Goal: Task Accomplishment & Management: Use online tool/utility

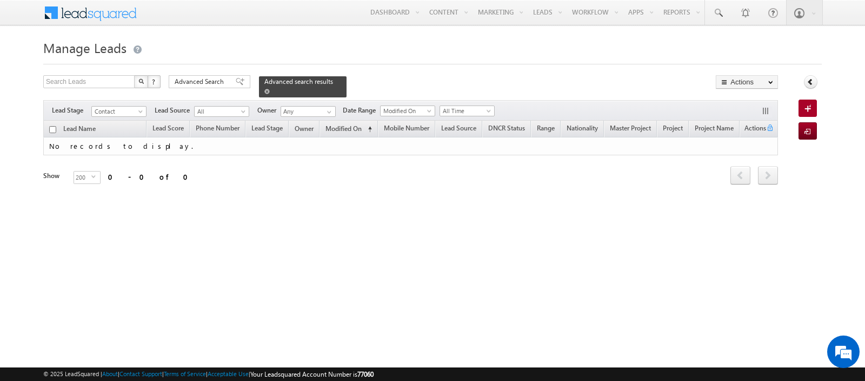
click at [264, 90] on span at bounding box center [266, 91] width 5 height 5
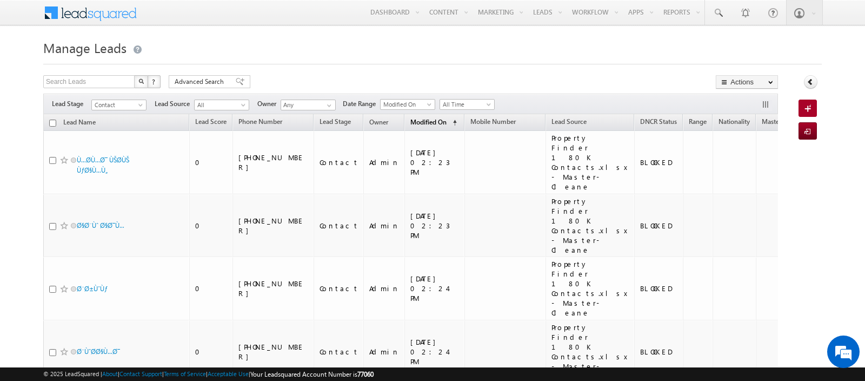
click at [448, 118] on span "(sorted ascending)" at bounding box center [452, 122] width 9 height 9
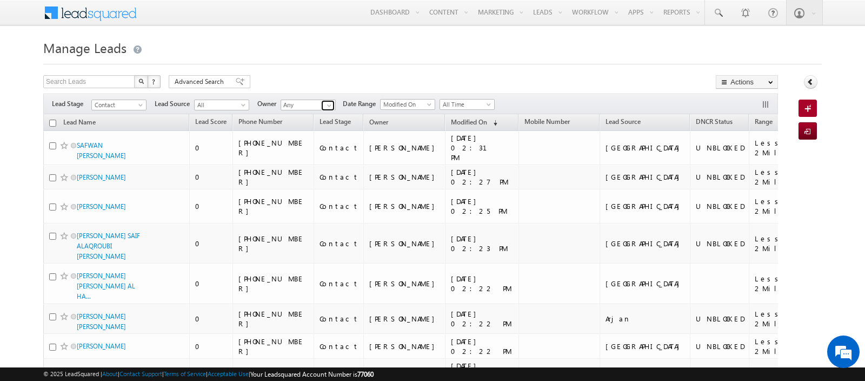
click at [325, 105] on span at bounding box center [329, 105] width 9 height 9
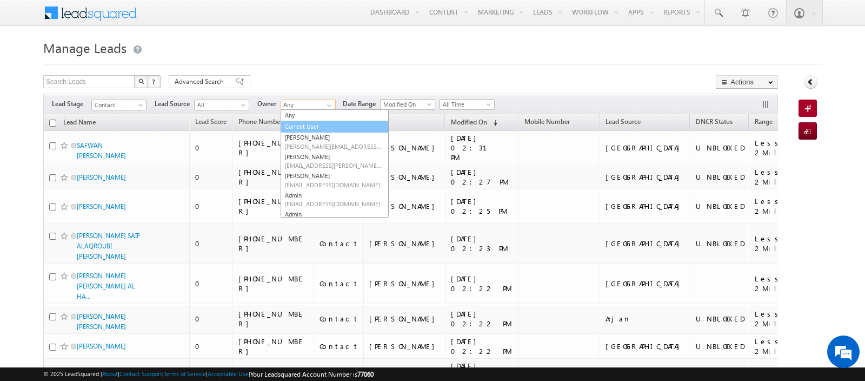
click at [304, 122] on link "Current User" at bounding box center [335, 127] width 108 height 12
type input "Current User"
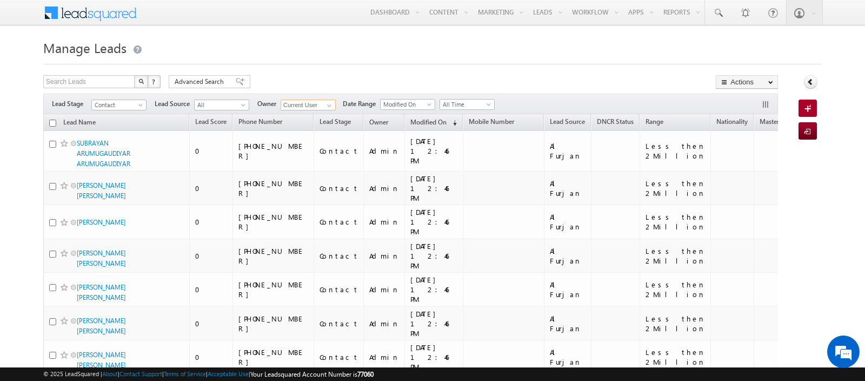
click at [52, 123] on input "checkbox" at bounding box center [52, 122] width 7 height 7
checkbox input "true"
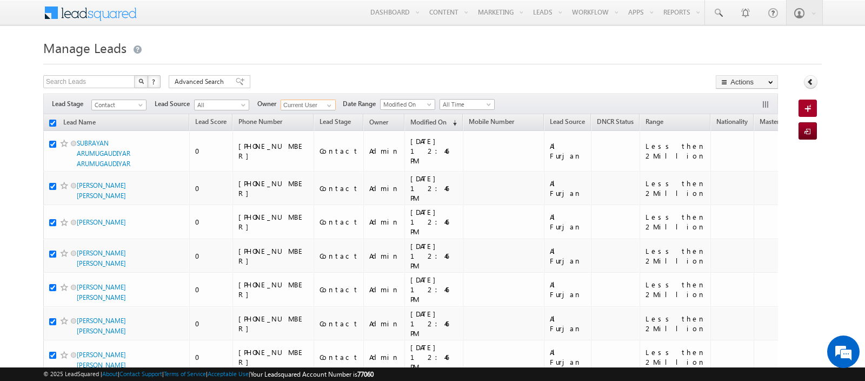
checkbox input "true"
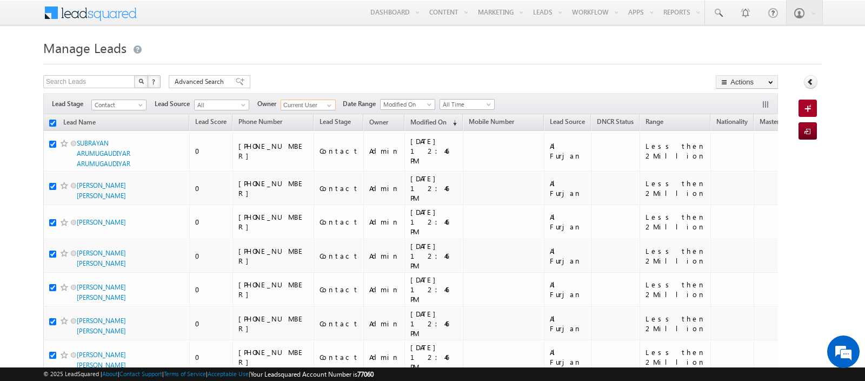
checkbox input "true"
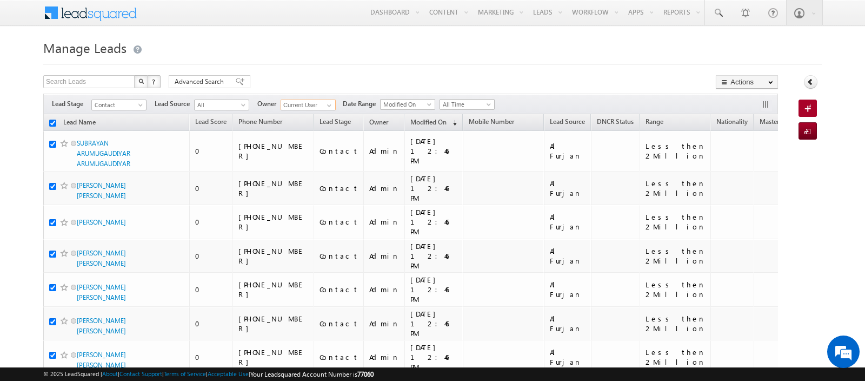
checkbox input "true"
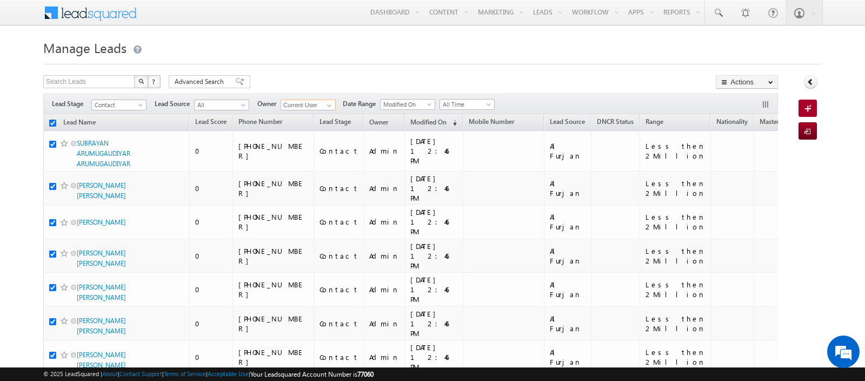
checkbox input "true"
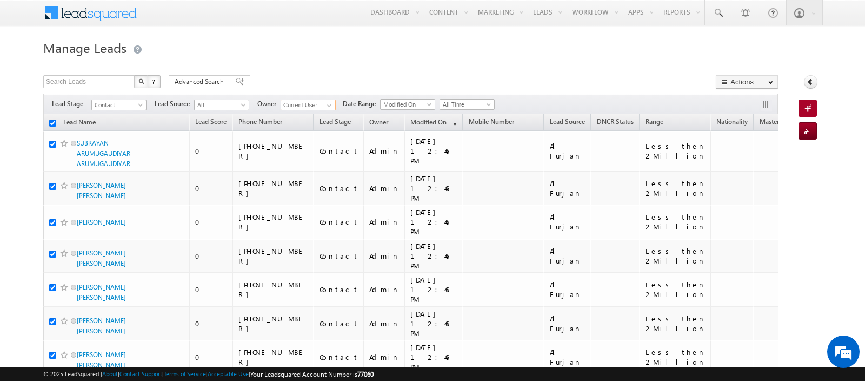
checkbox input "true"
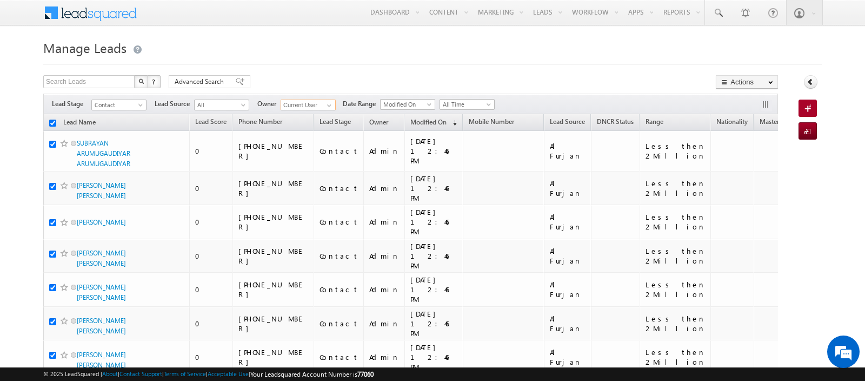
checkbox input "true"
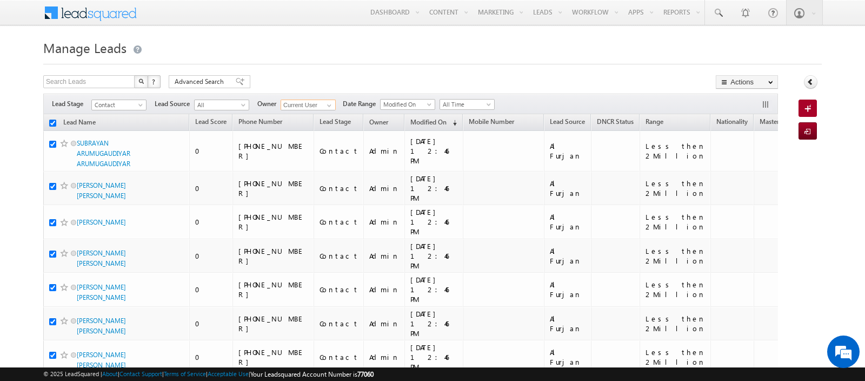
checkbox input "true"
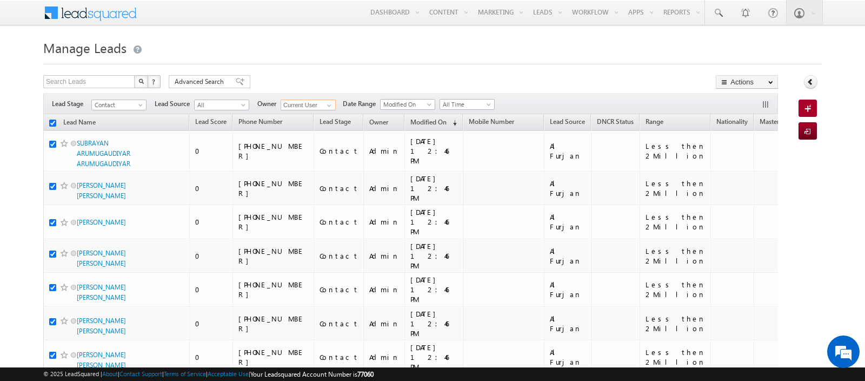
checkbox input "true"
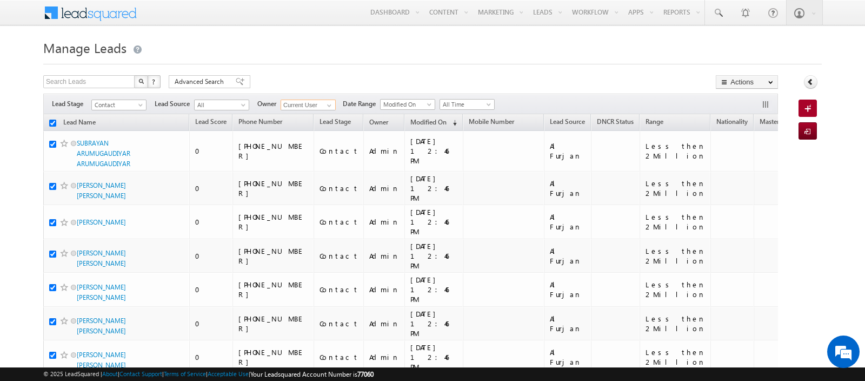
checkbox input "true"
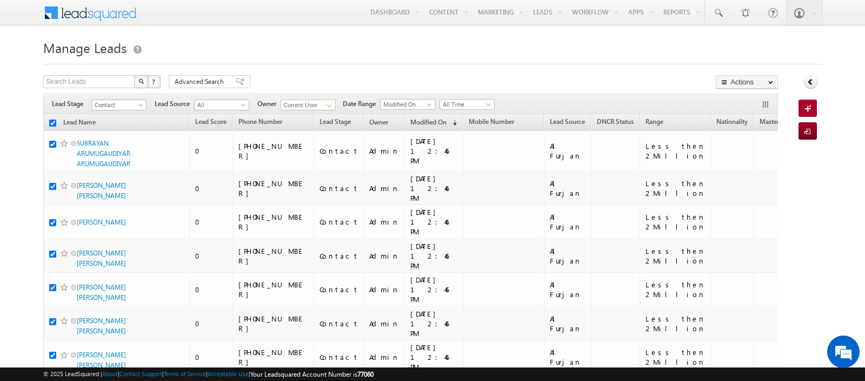
checkbox input "true"
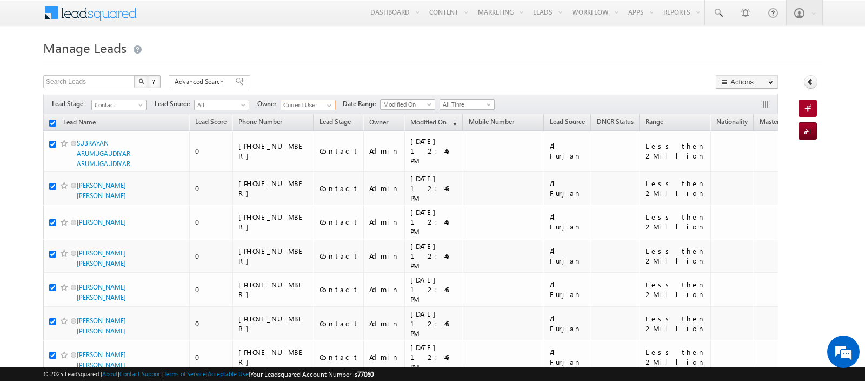
checkbox input "true"
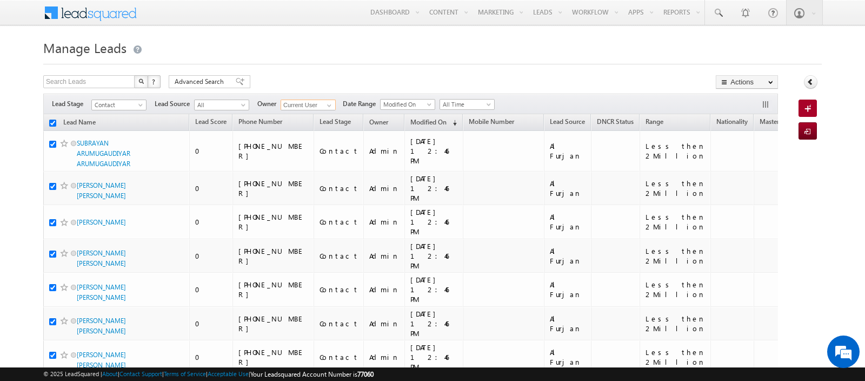
checkbox input "true"
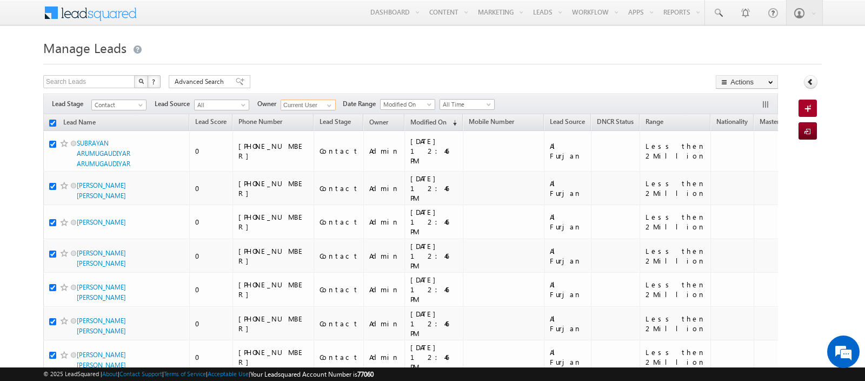
checkbox input "true"
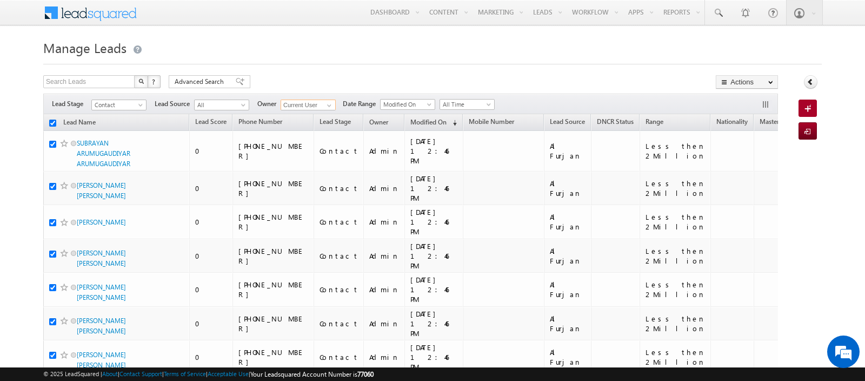
checkbox input "true"
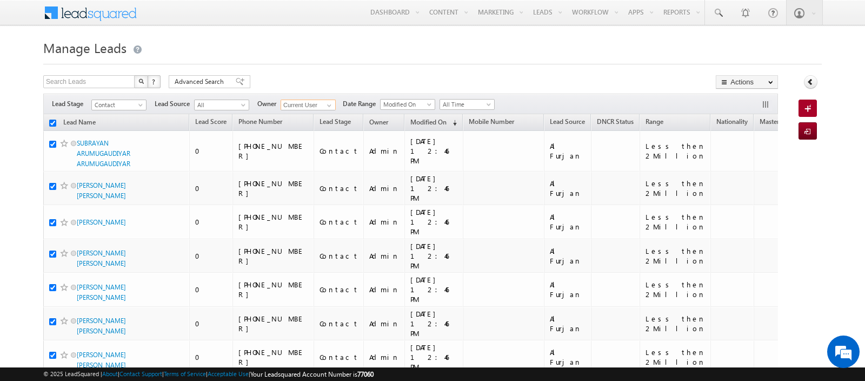
checkbox input "true"
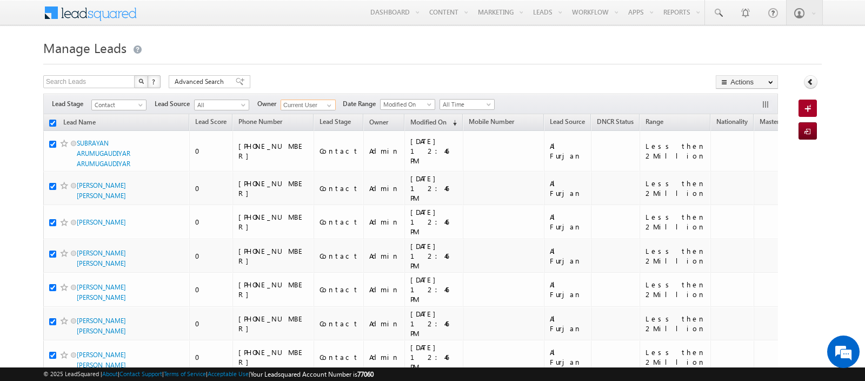
checkbox input "true"
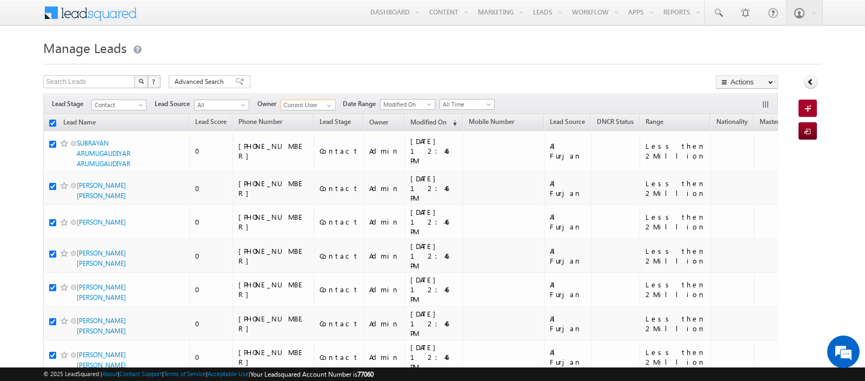
checkbox input "true"
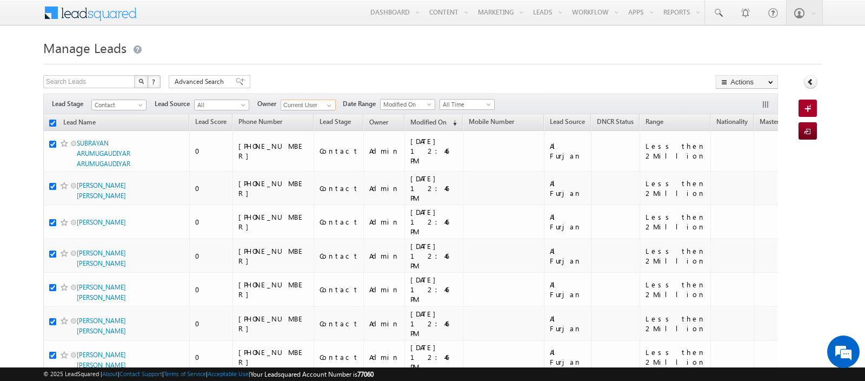
checkbox input "true"
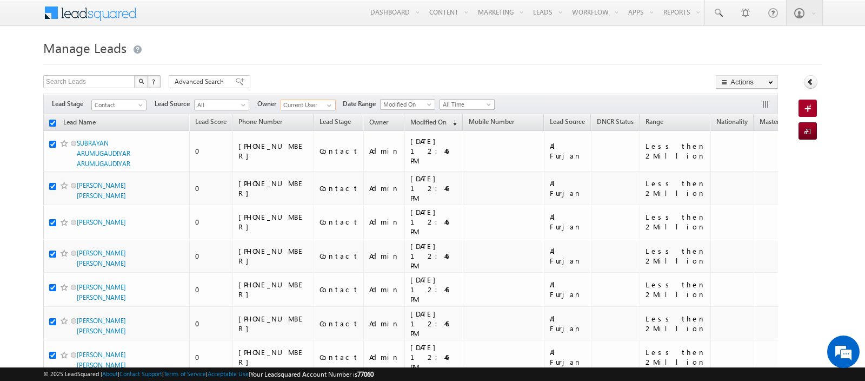
checkbox input "true"
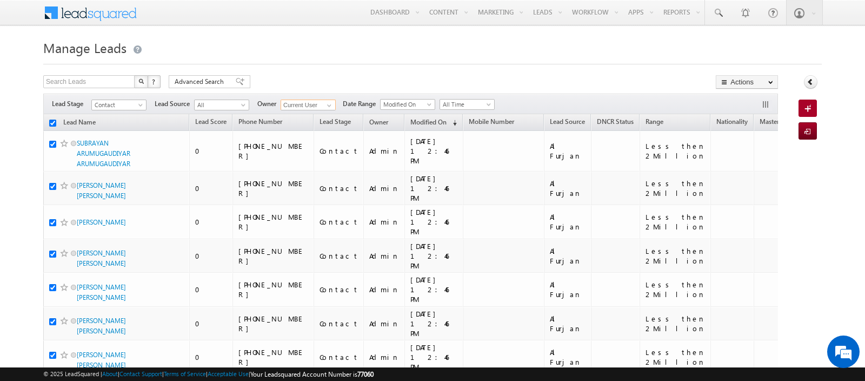
checkbox input "true"
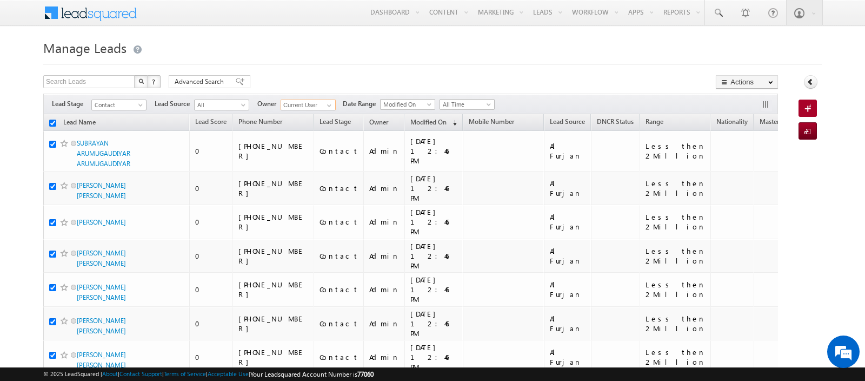
checkbox input "true"
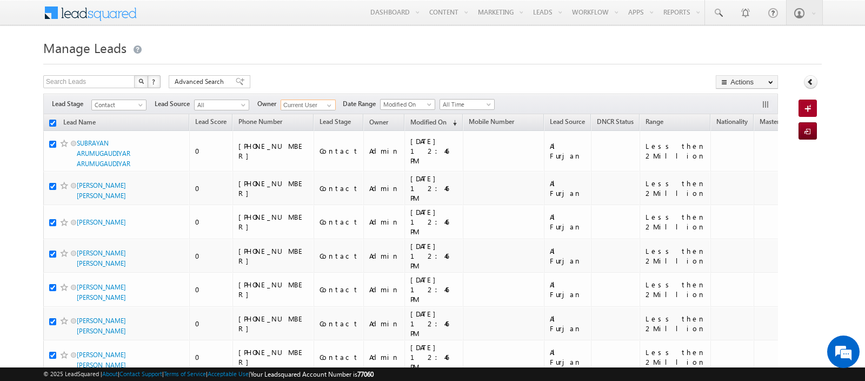
checkbox input "true"
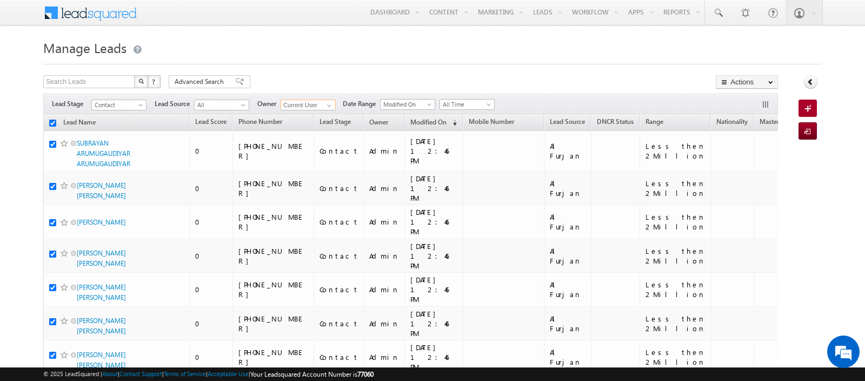
checkbox input "true"
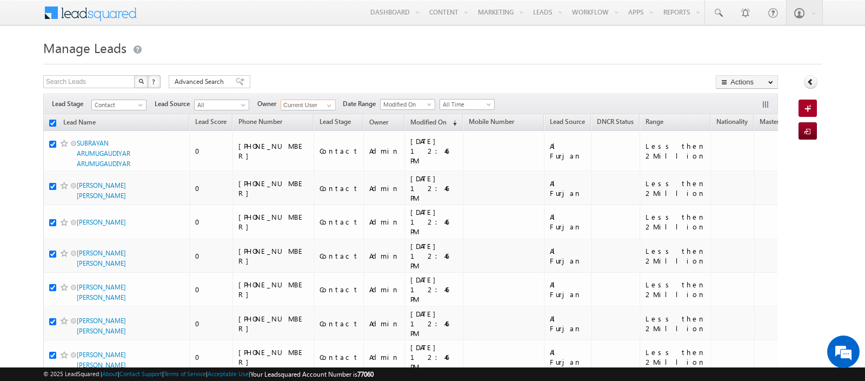
checkbox input "true"
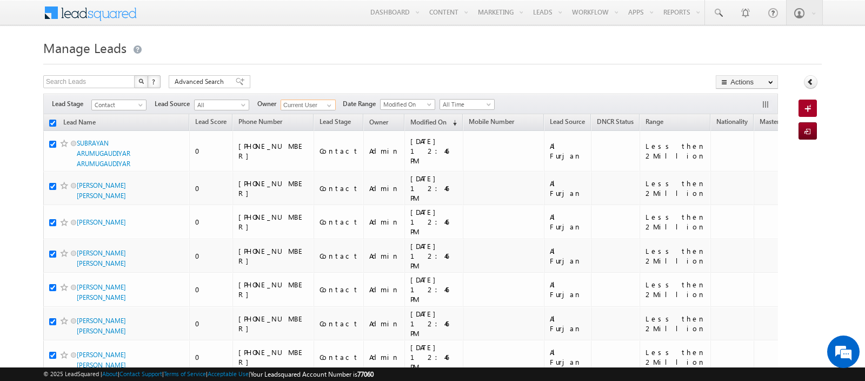
checkbox input "true"
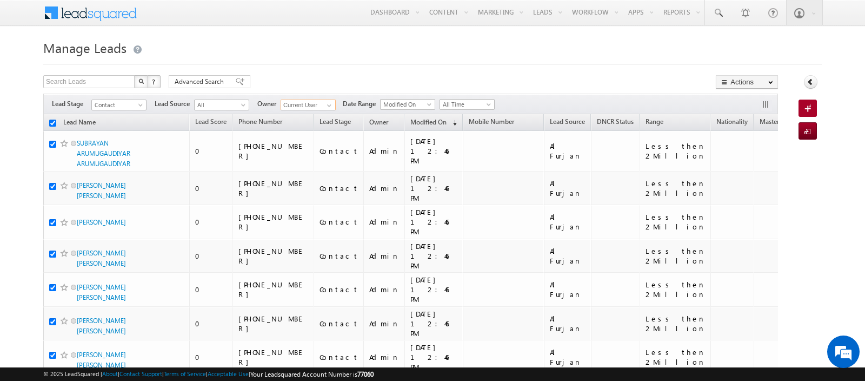
checkbox input "true"
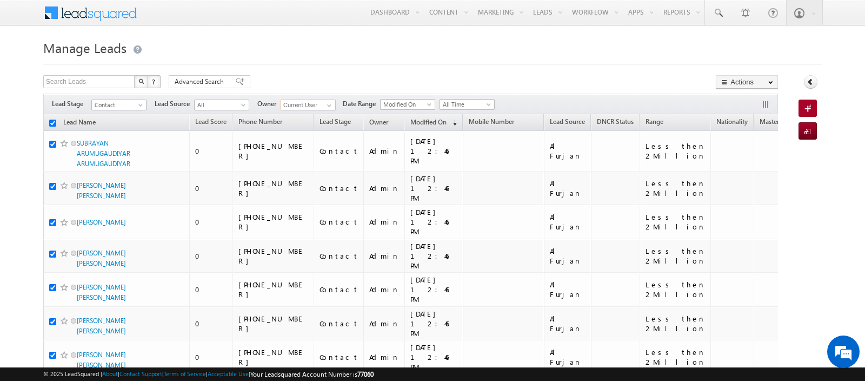
checkbox input "true"
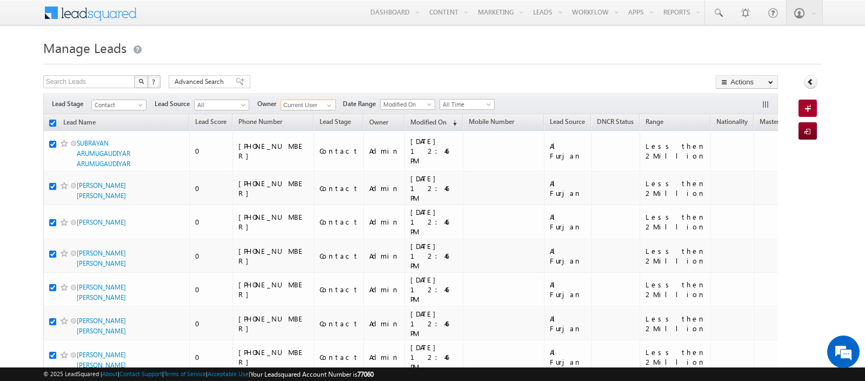
checkbox input "true"
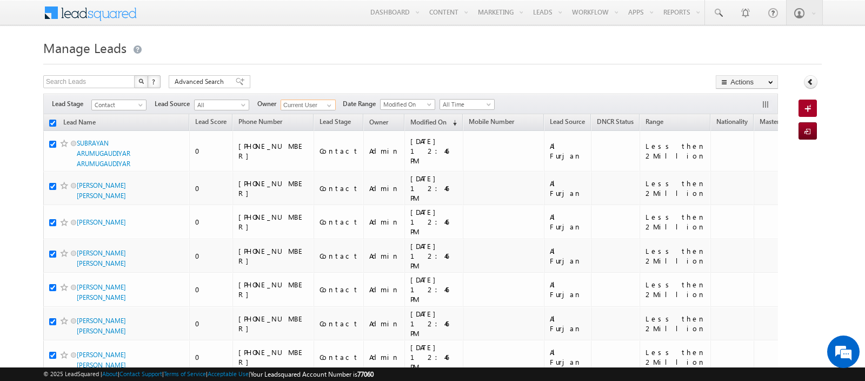
checkbox input "true"
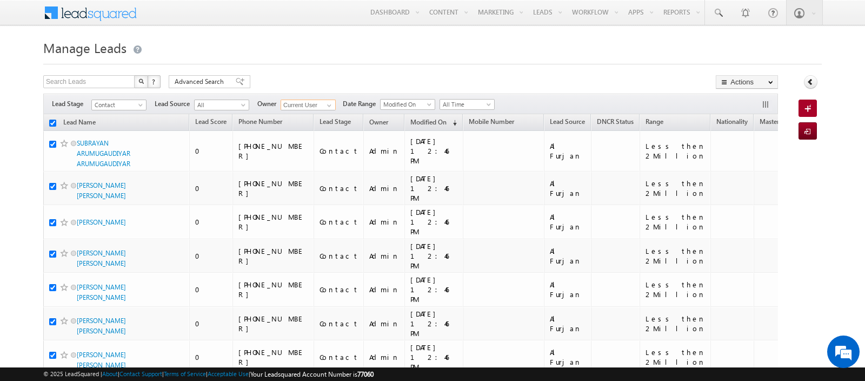
checkbox input "true"
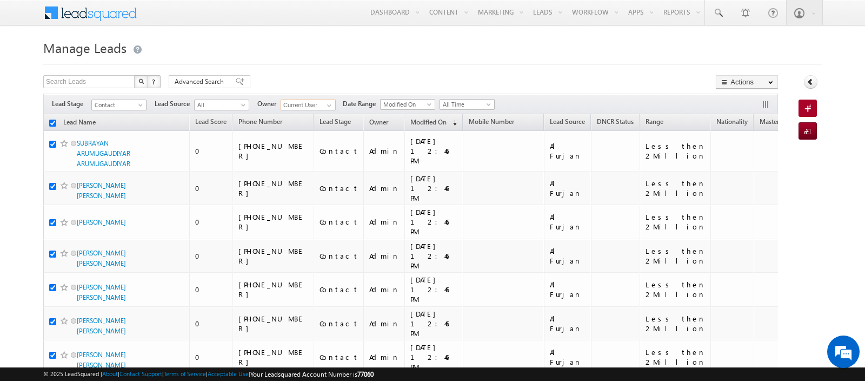
checkbox input "true"
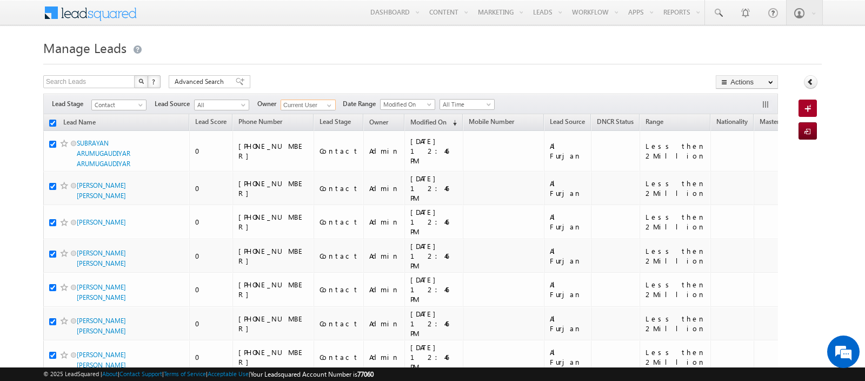
checkbox input "true"
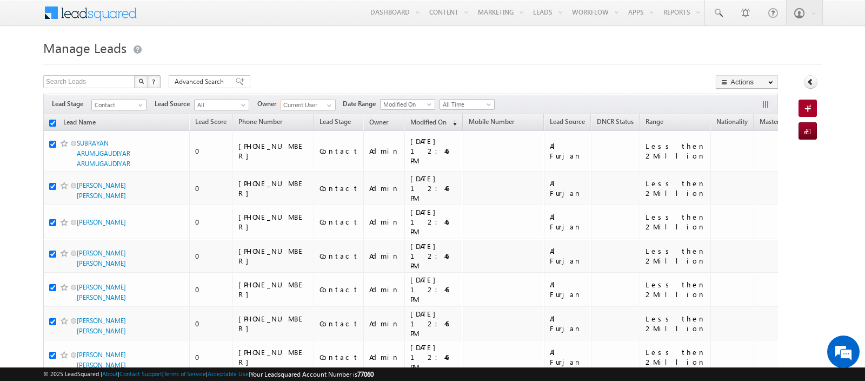
checkbox input "true"
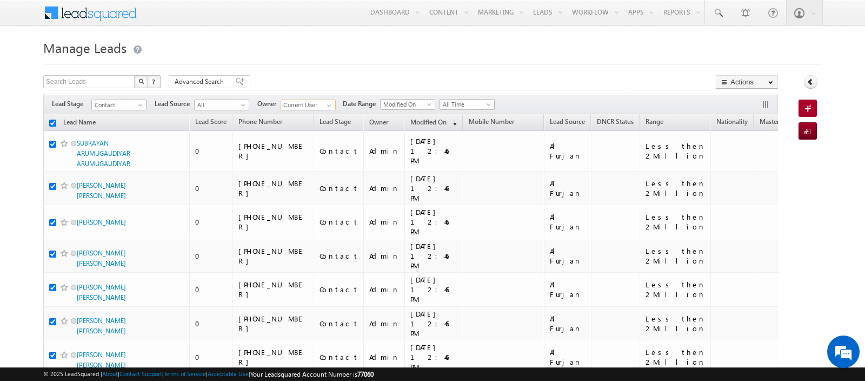
checkbox input "true"
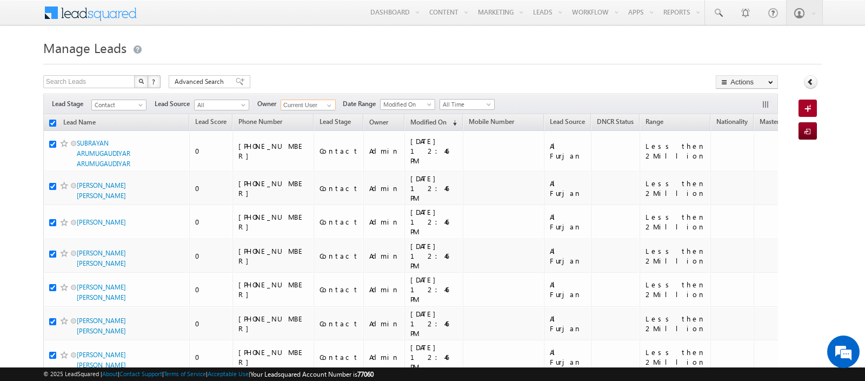
checkbox input "true"
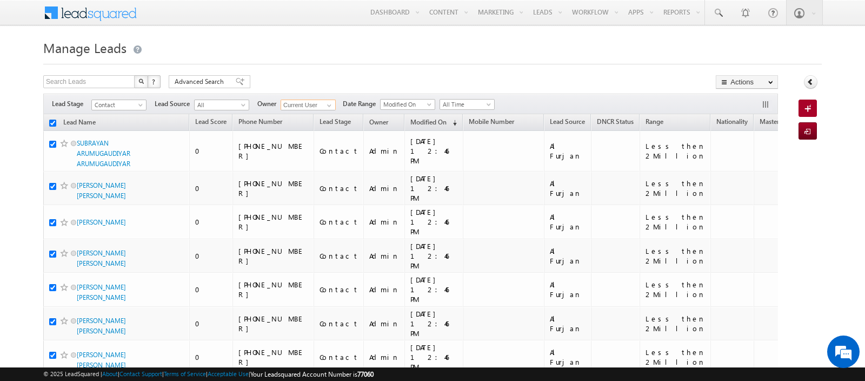
checkbox input "true"
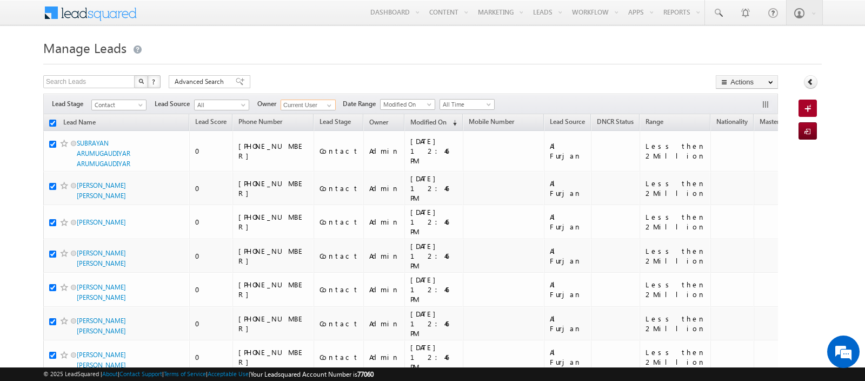
checkbox input "true"
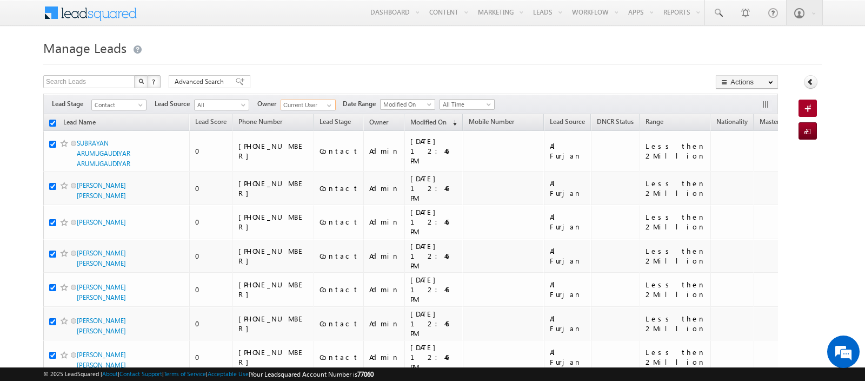
checkbox input "true"
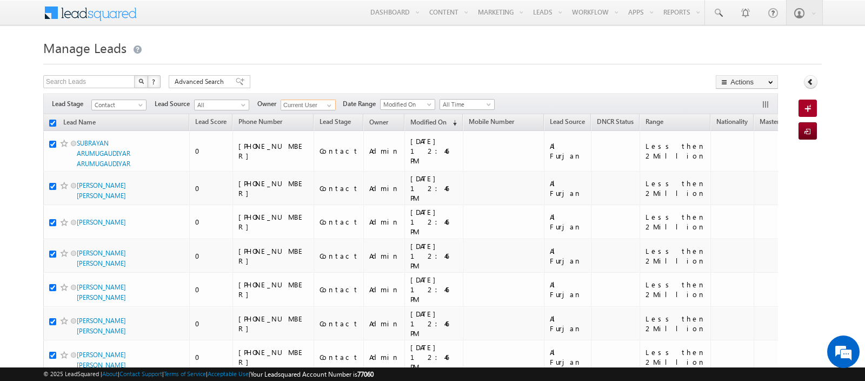
checkbox input "true"
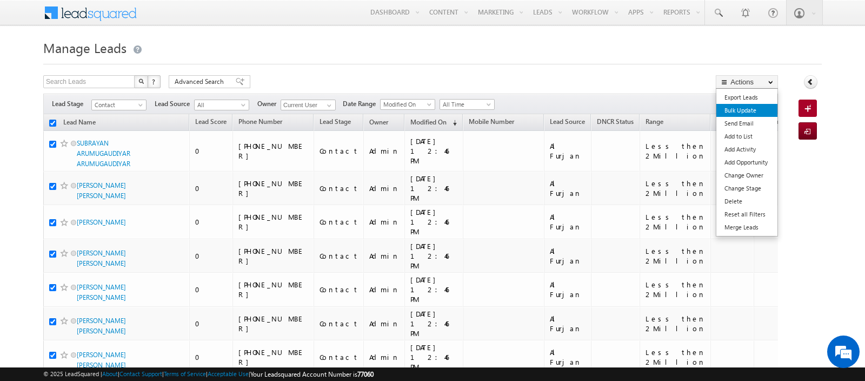
click at [749, 108] on link "Bulk Update" at bounding box center [746, 110] width 61 height 13
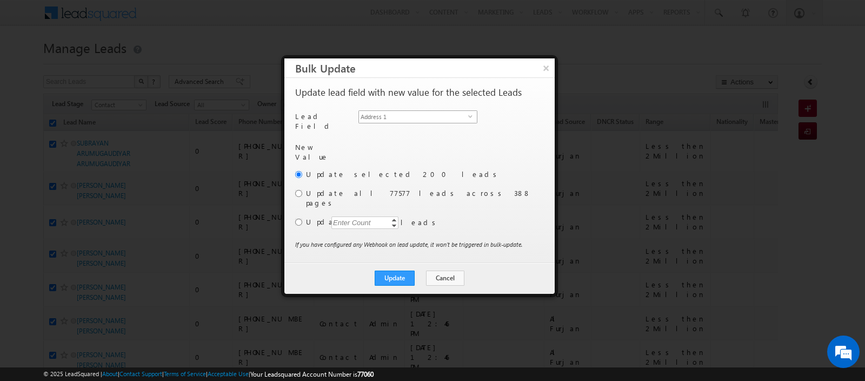
click at [418, 115] on span "Address 1" at bounding box center [413, 117] width 109 height 12
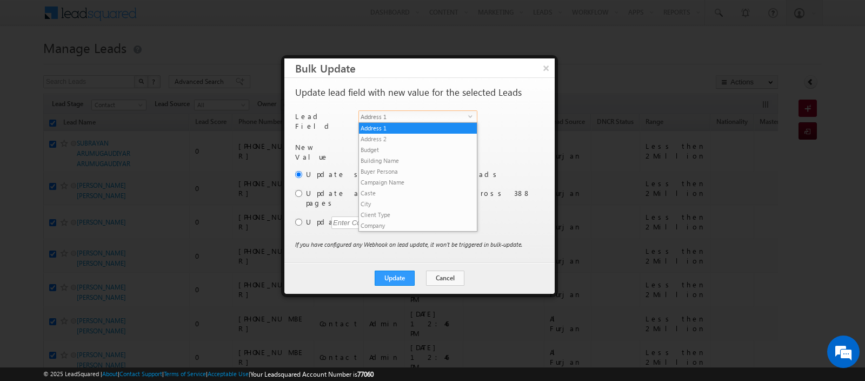
scroll to position [411, 0]
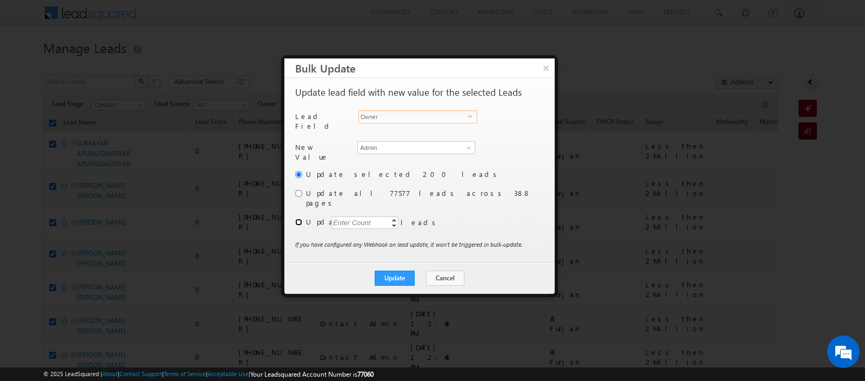
click at [297, 218] on input "radio" at bounding box center [298, 221] width 7 height 7
click at [347, 216] on div "Enter Count" at bounding box center [351, 222] width 41 height 12
click at [398, 270] on button "Update" at bounding box center [395, 277] width 40 height 15
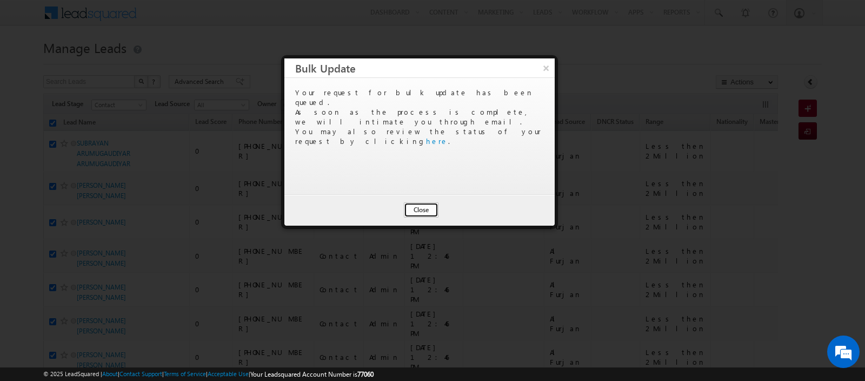
click at [426, 203] on button "Close" at bounding box center [421, 209] width 35 height 15
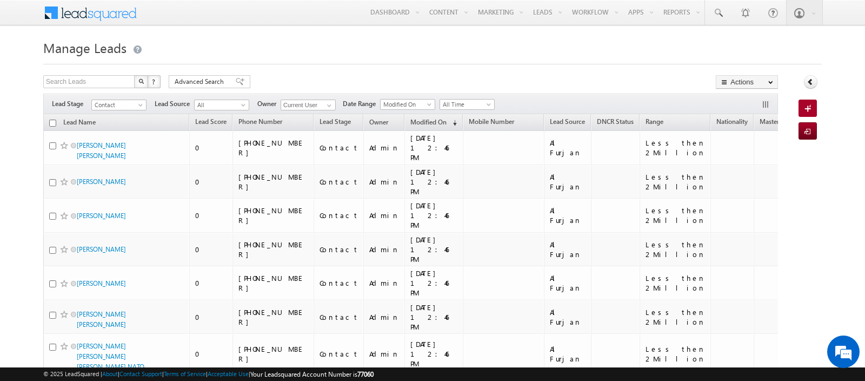
click at [51, 123] on input "checkbox" at bounding box center [52, 122] width 7 height 7
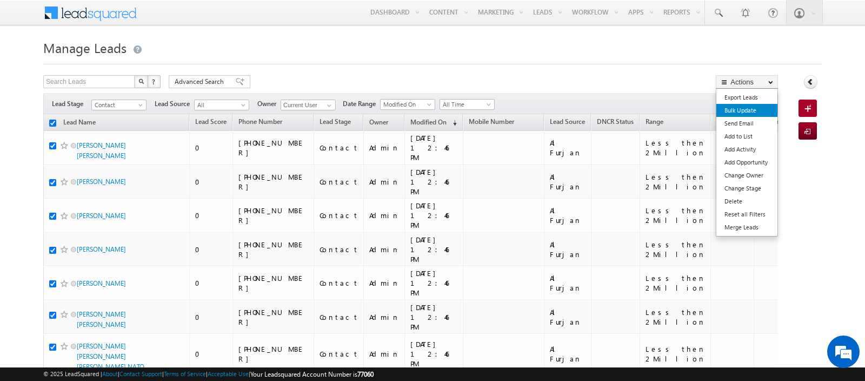
click at [731, 108] on link "Bulk Update" at bounding box center [746, 110] width 61 height 13
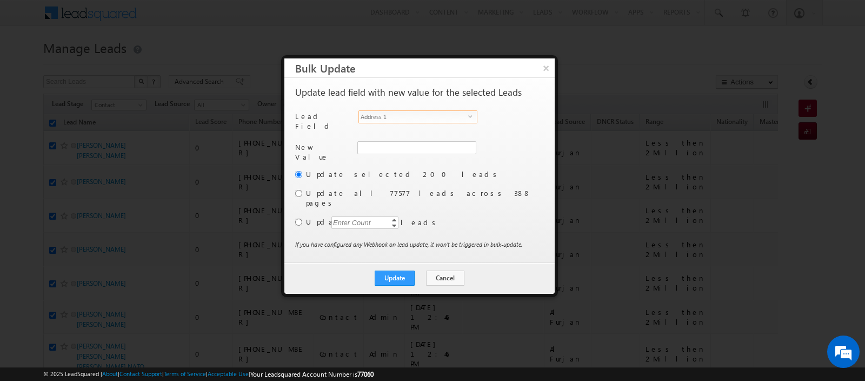
click at [429, 115] on span "Address 1" at bounding box center [413, 117] width 109 height 12
click at [393, 142] on input "Admin" at bounding box center [416, 147] width 118 height 13
click at [371, 164] on span "[PERSON_NAME][EMAIL_ADDRESS][PERSON_NAME][DOMAIN_NAME]" at bounding box center [410, 168] width 97 height 8
click at [294, 208] on div "Another user is the owner of this account. Update lead field with new value for…" at bounding box center [419, 170] width 270 height 184
click at [300, 218] on input "radio" at bounding box center [298, 221] width 7 height 7
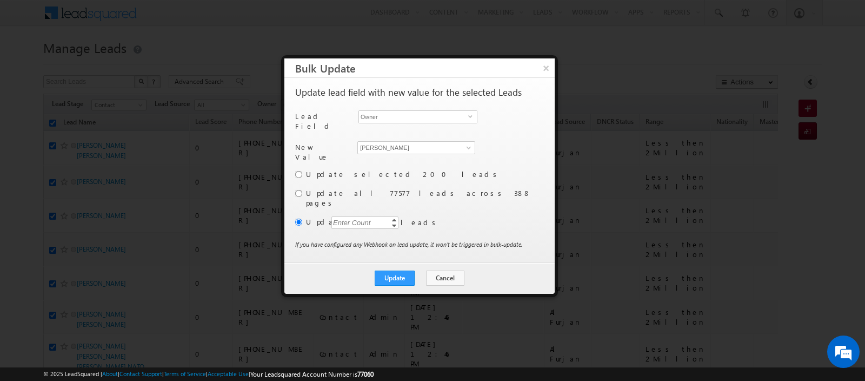
click at [343, 216] on div "Enter Count" at bounding box center [351, 222] width 41 height 12
click at [403, 270] on button "Update" at bounding box center [395, 277] width 40 height 15
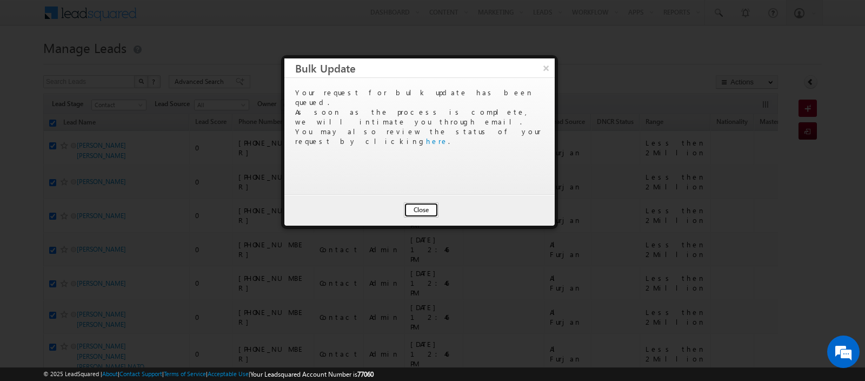
click at [422, 207] on button "Close" at bounding box center [421, 209] width 35 height 15
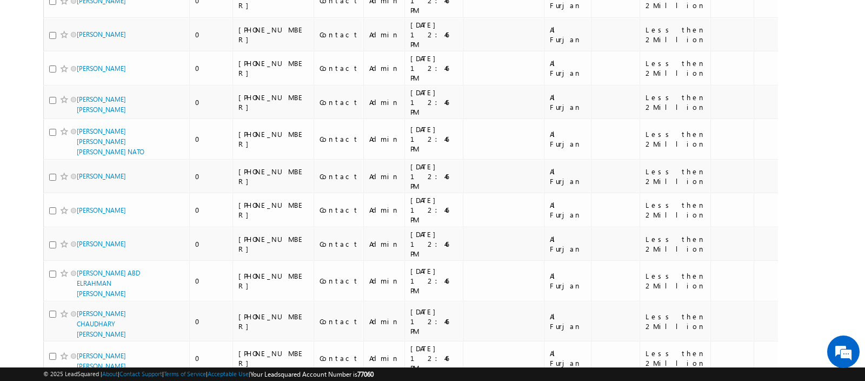
scroll to position [0, 0]
